Goal: Check status: Check status

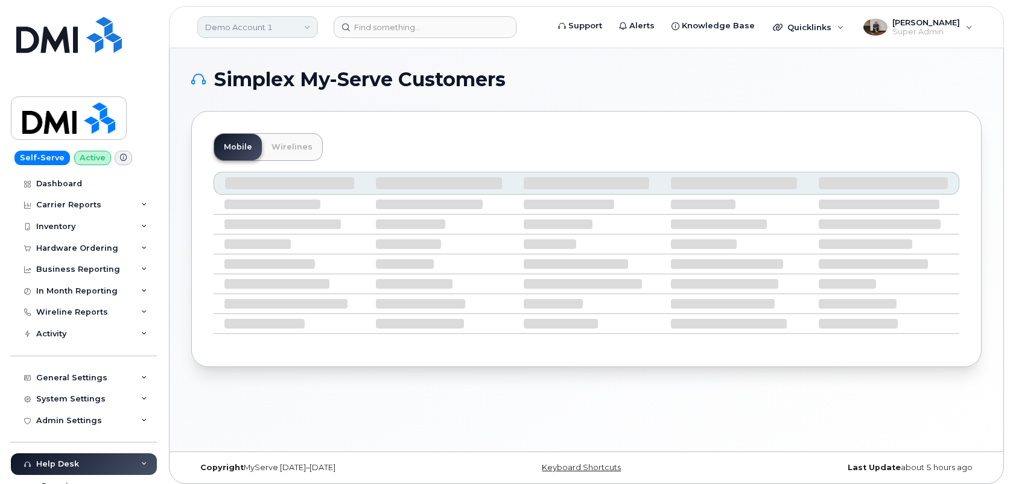
click at [221, 30] on link "Demo Account 1" at bounding box center [257, 27] width 121 height 22
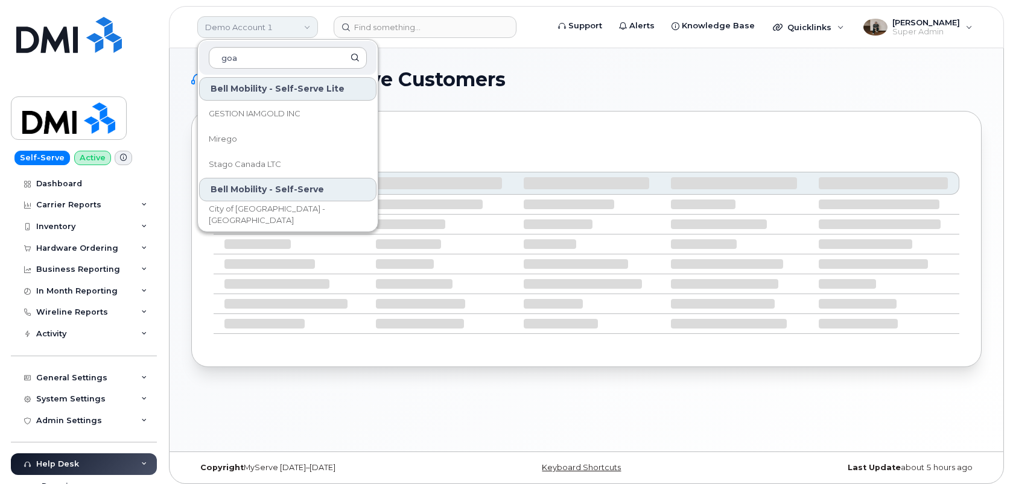
type input "goa"
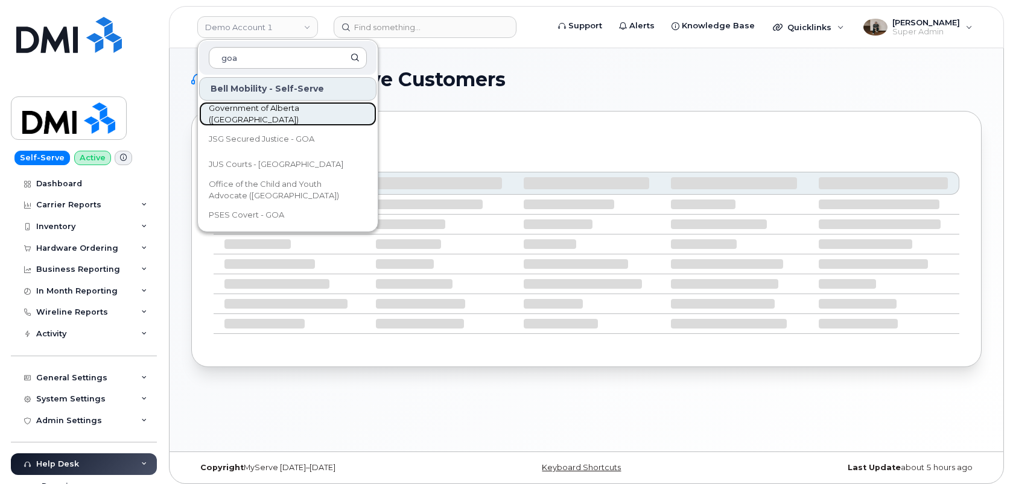
click at [247, 115] on span "Government of Alberta ([GEOGRAPHIC_DATA])" at bounding box center [278, 115] width 139 height 24
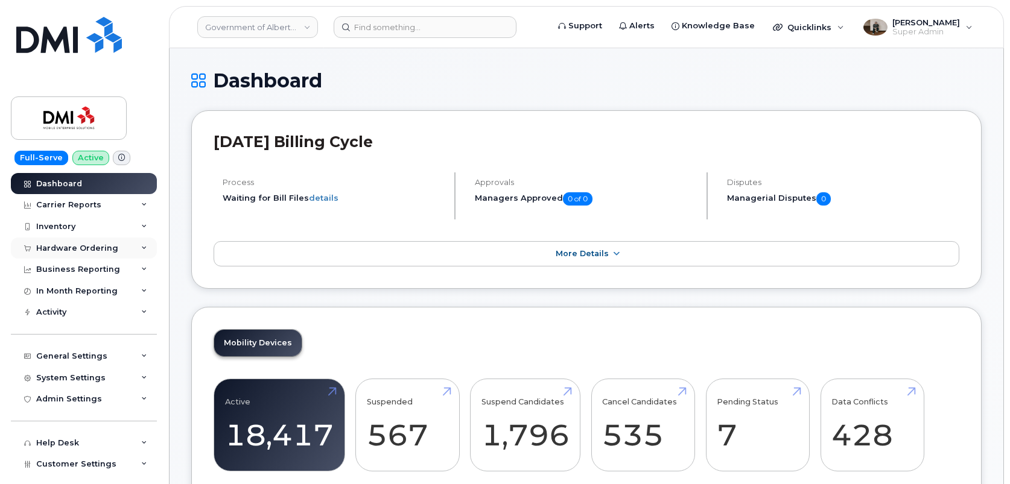
click at [81, 245] on div "Hardware Ordering" at bounding box center [77, 249] width 82 height 10
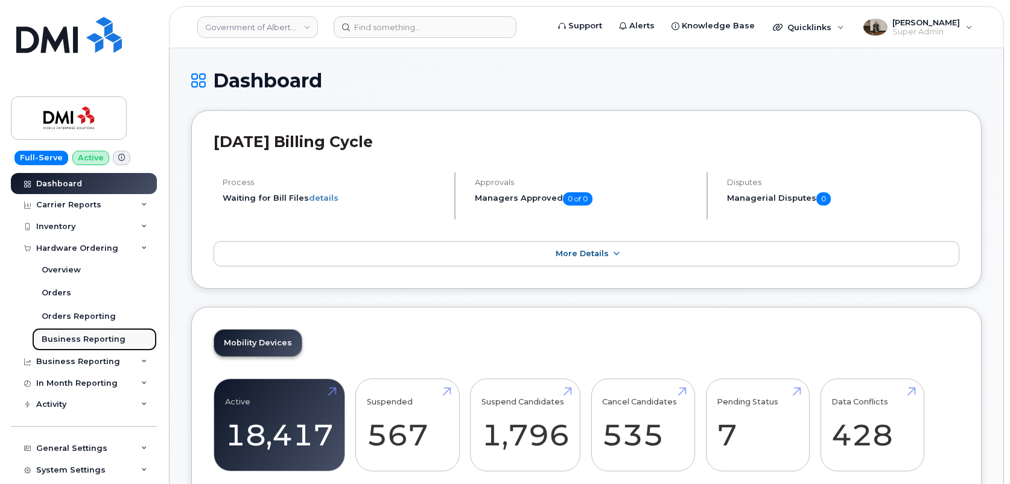
click at [94, 339] on div "Business Reporting" at bounding box center [84, 339] width 84 height 11
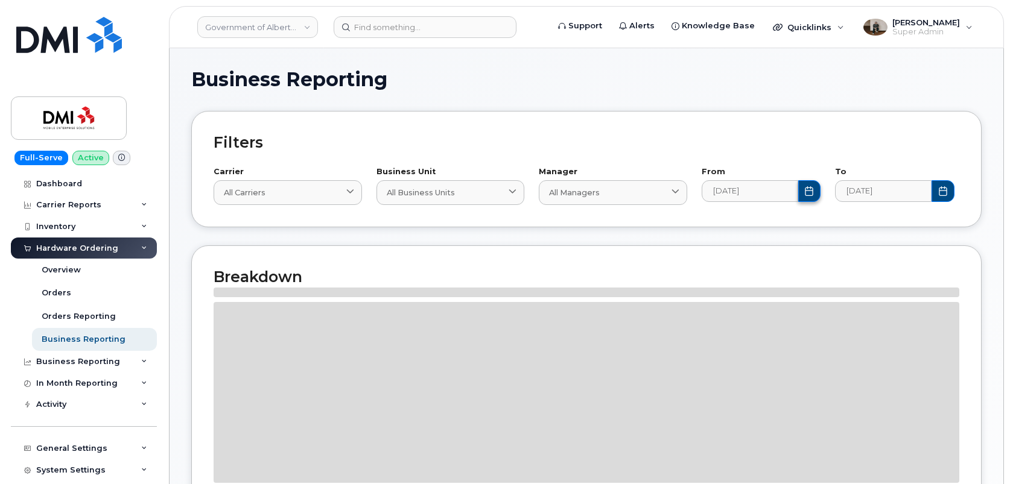
click at [808, 194] on icon "Choose Date" at bounding box center [809, 191] width 10 height 10
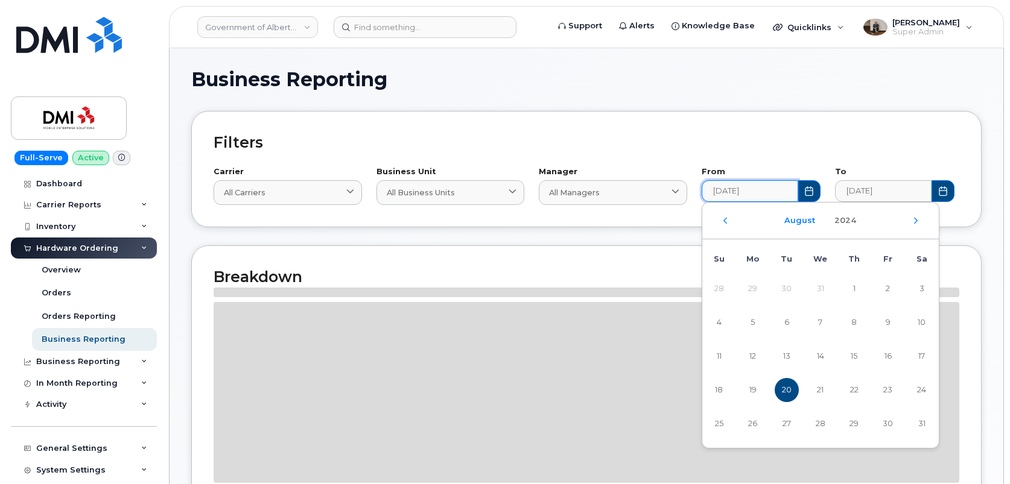
click at [800, 221] on button "August" at bounding box center [799, 221] width 45 height 22
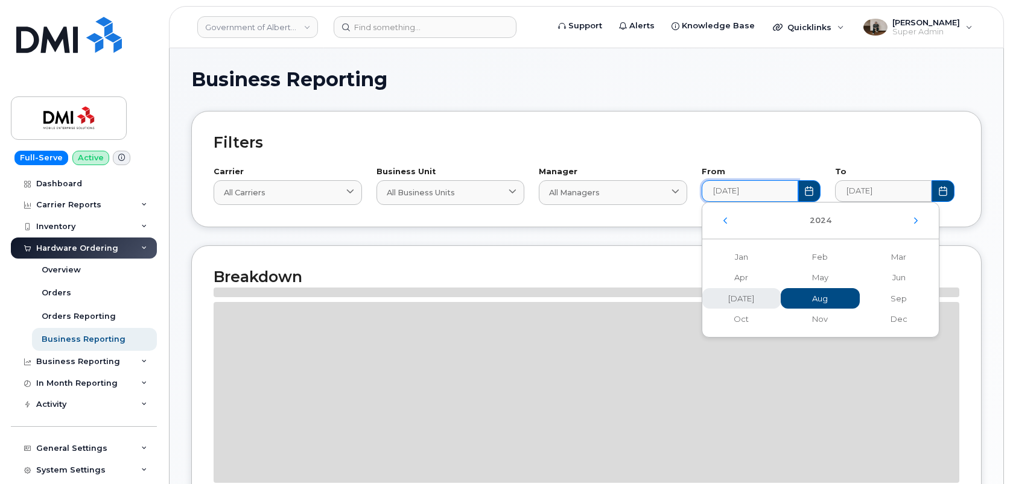
click at [781, 299] on span "[DATE]" at bounding box center [820, 298] width 79 height 21
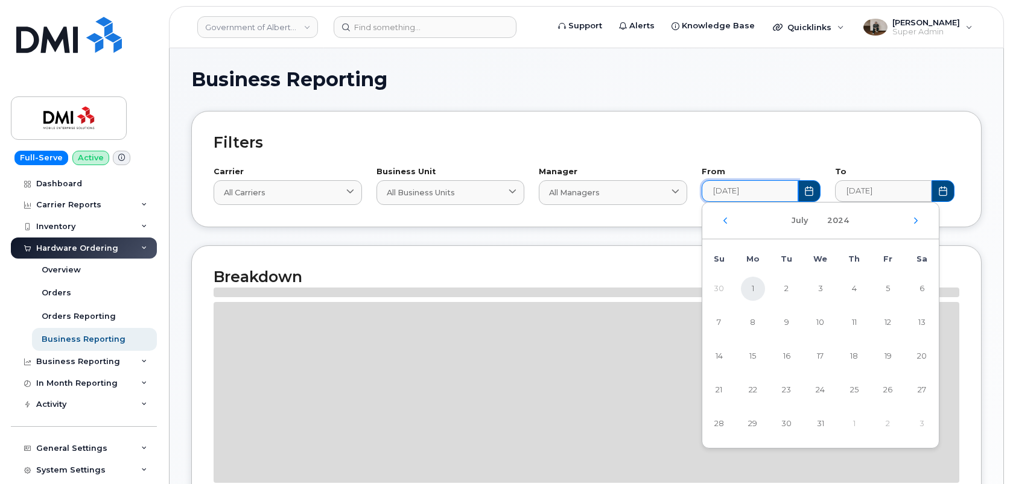
click at [751, 288] on span "1" at bounding box center [753, 289] width 24 height 24
type input "[DATE]"
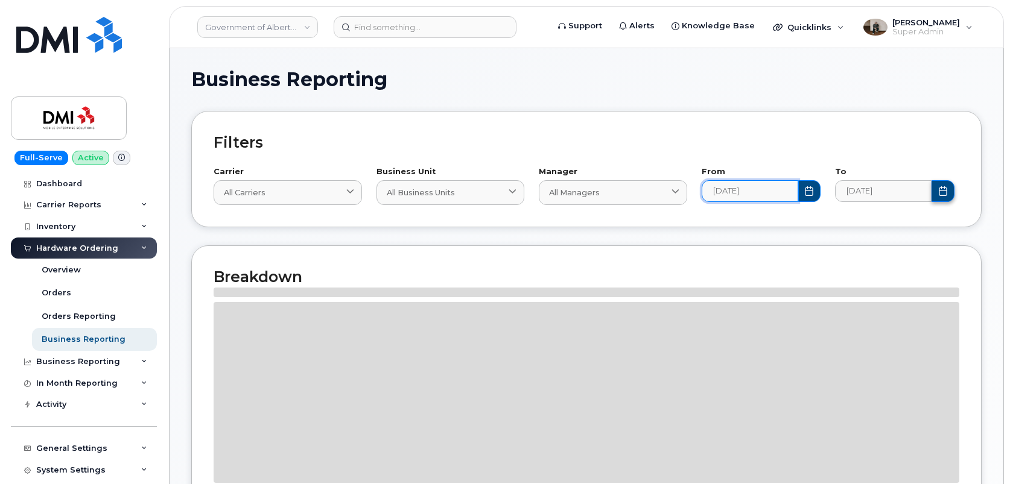
click at [945, 197] on button "Choose Date" at bounding box center [942, 191] width 23 height 22
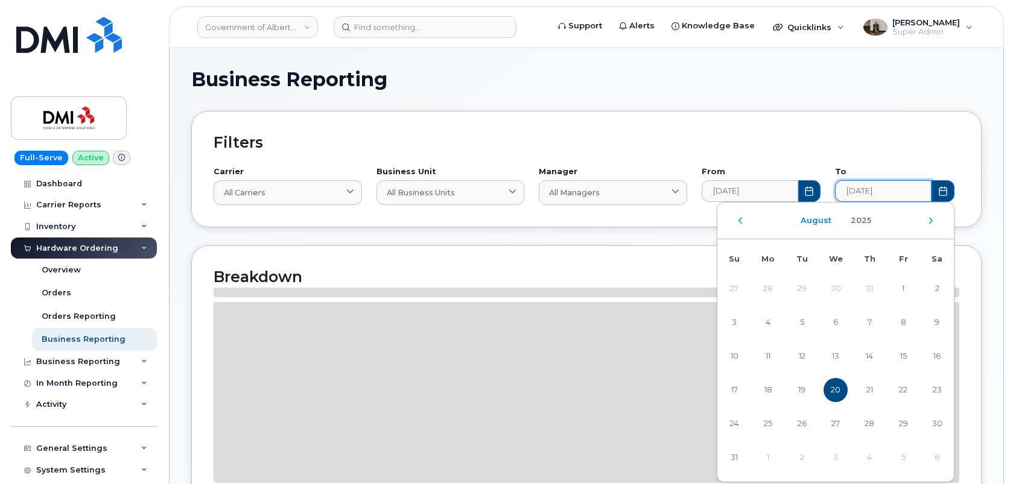
click at [803, 220] on button "August" at bounding box center [815, 221] width 45 height 22
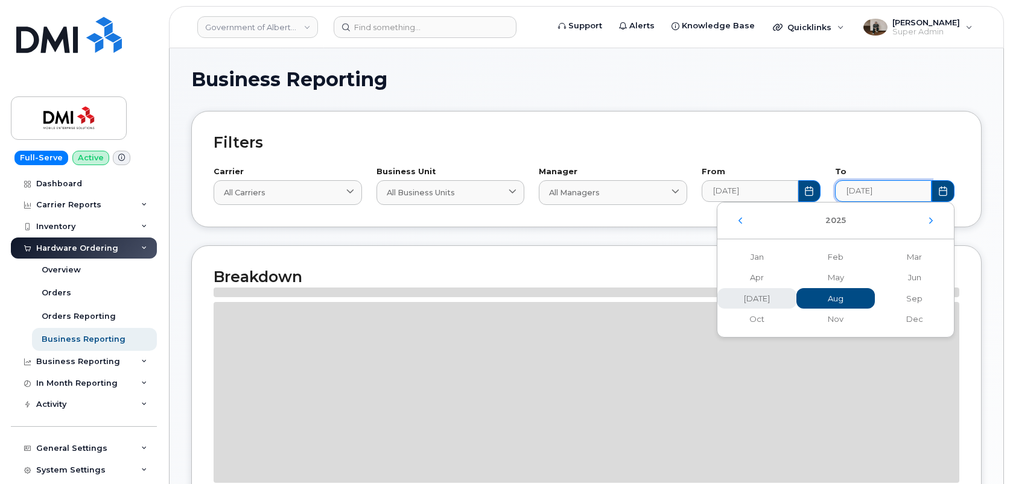
click at [796, 302] on span "[DATE]" at bounding box center [835, 298] width 79 height 21
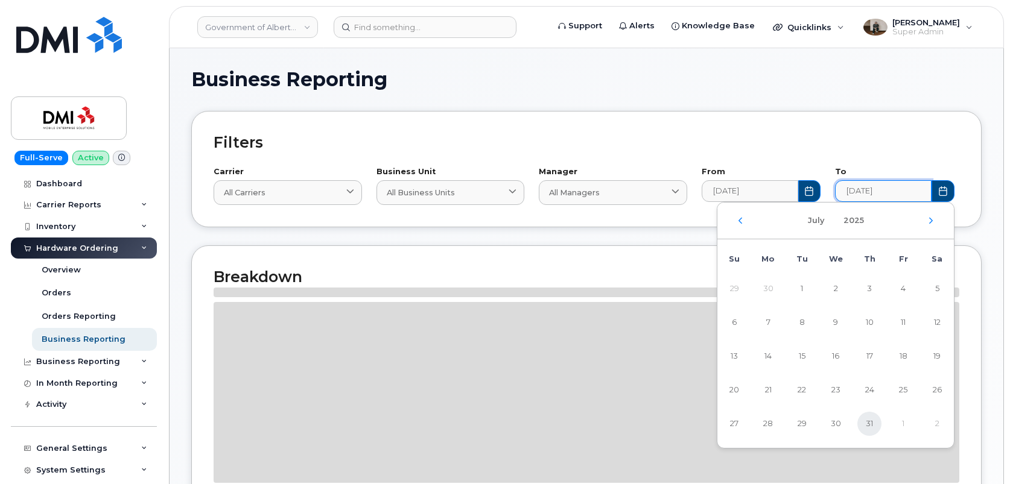
click at [869, 426] on span "31" at bounding box center [869, 424] width 24 height 24
type input "[DATE]"
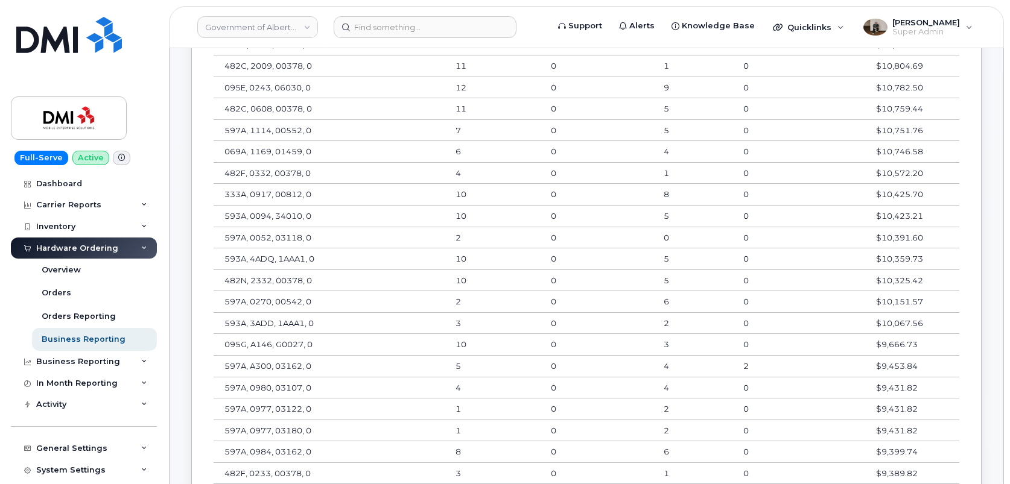
scroll to position [2133, 0]
